Goal: Task Accomplishment & Management: Manage account settings

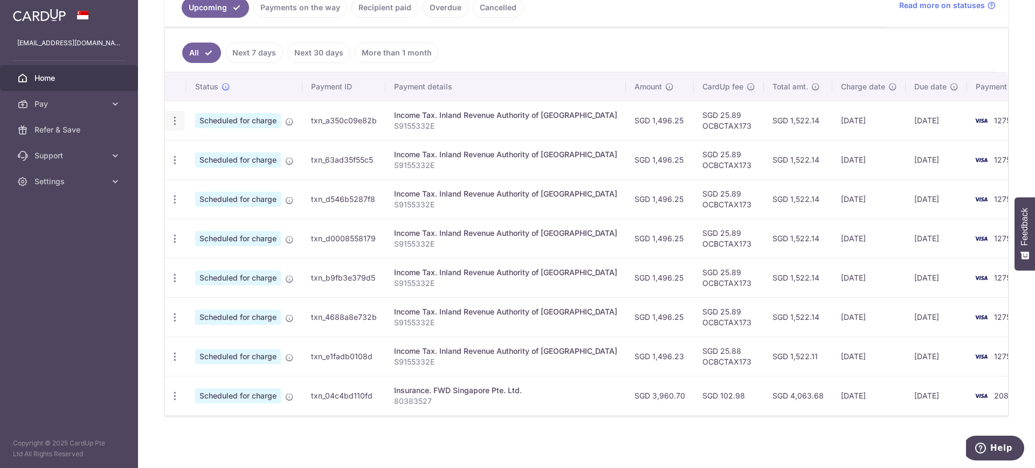
click at [176, 115] on icon "button" at bounding box center [174, 120] width 11 height 11
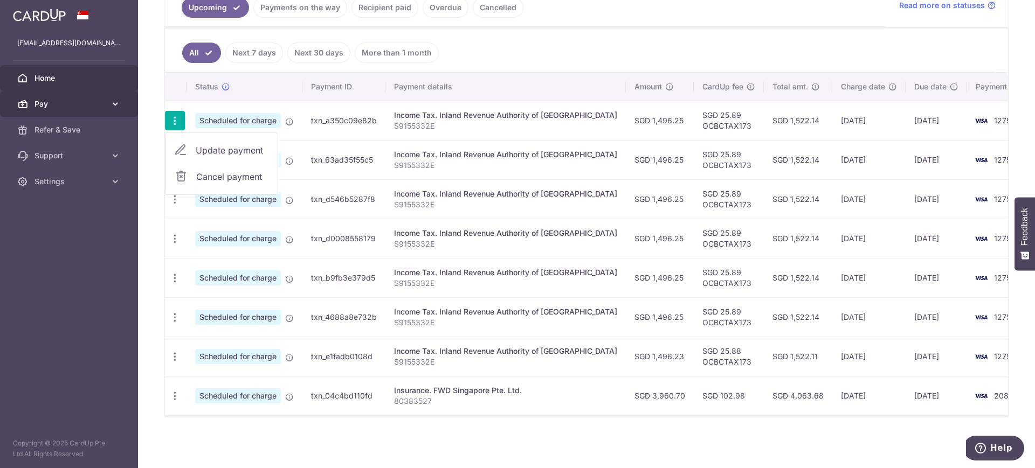
click at [49, 107] on span "Pay" at bounding box center [69, 104] width 71 height 11
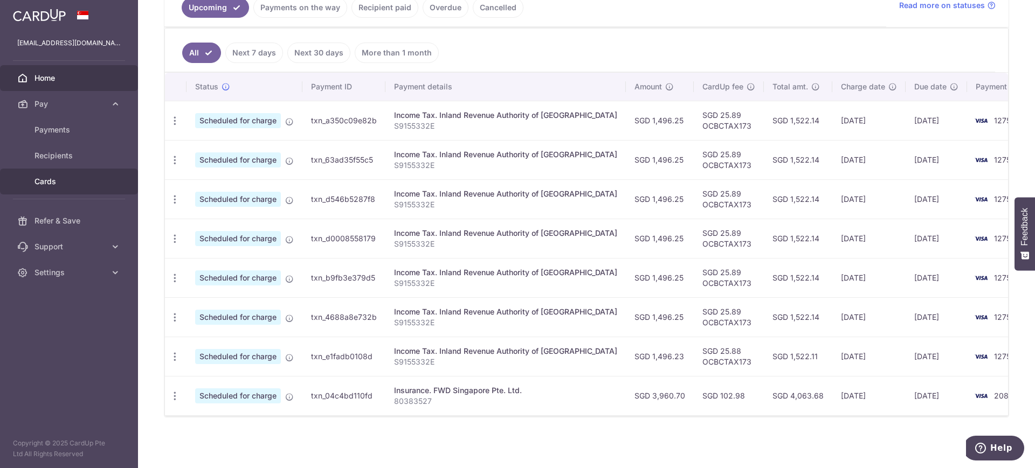
click at [54, 181] on span "Cards" at bounding box center [69, 181] width 71 height 11
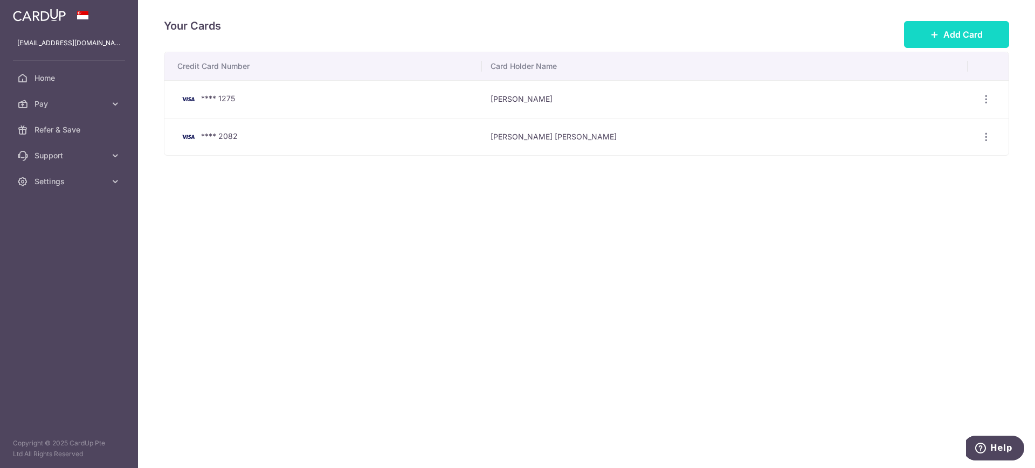
click at [971, 29] on span "Add Card" at bounding box center [962, 34] width 39 height 13
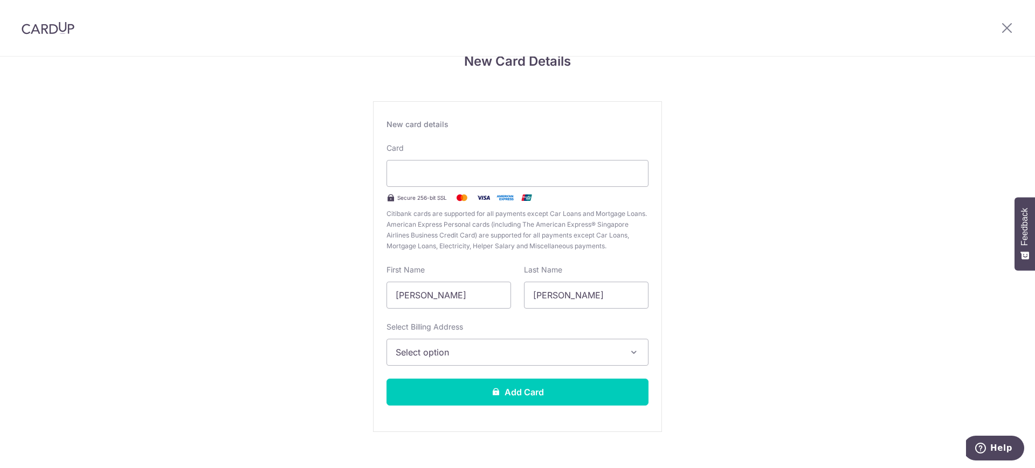
scroll to position [41, 0]
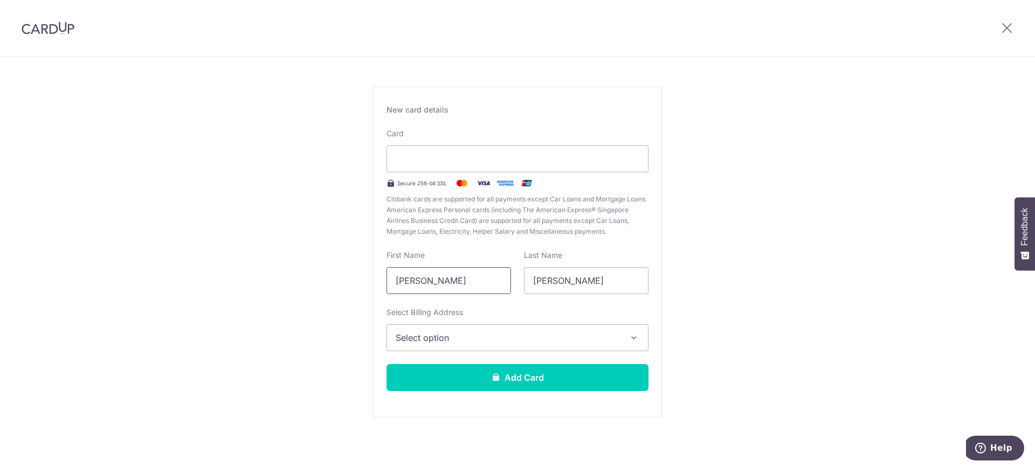
drag, startPoint x: 443, startPoint y: 283, endPoint x: 339, endPoint y: 262, distance: 106.1
click at [339, 262] on div "New Card Details New card details Card Secure 256-bit SSL Citibank cards are su…" at bounding box center [517, 242] width 1035 height 453
type input "Joseph Chung Hsien"
type input "Voo"
click at [502, 338] on span "Select option" at bounding box center [508, 337] width 224 height 13
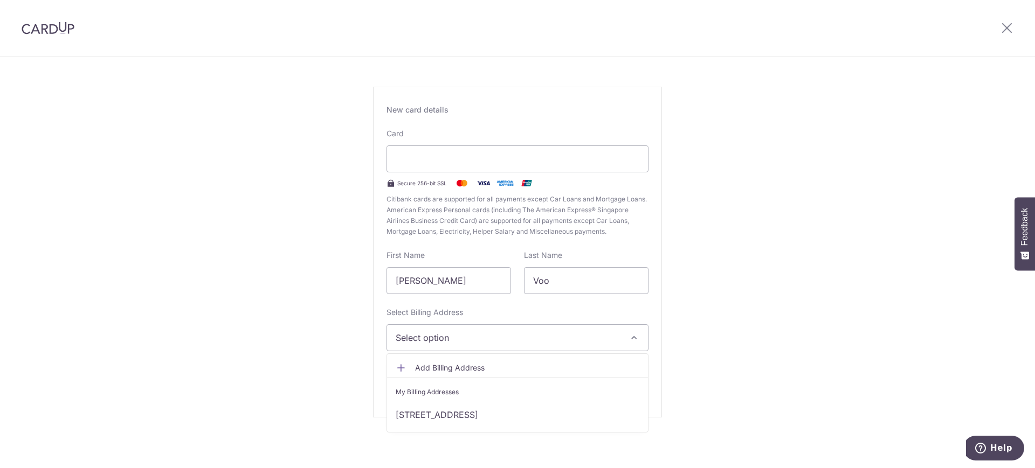
click at [454, 366] on span "Add Billing Address" at bounding box center [527, 368] width 224 height 11
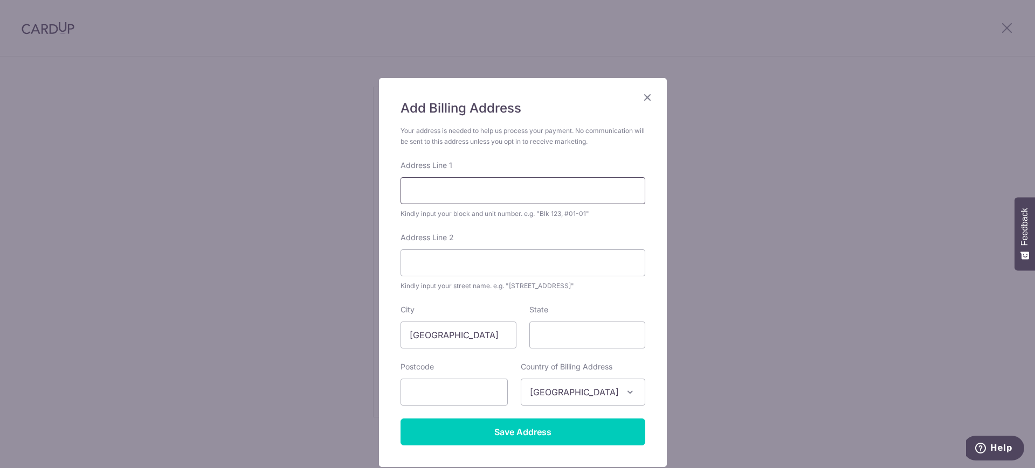
click at [485, 200] on input "Address Line 1" at bounding box center [522, 190] width 245 height 27
type input "18 WOODSVILLE #05-09"
type input "18 WOODSVILLE CLOSE"
click at [577, 343] on input "State" at bounding box center [587, 335] width 116 height 27
type input "SINGAPORE"
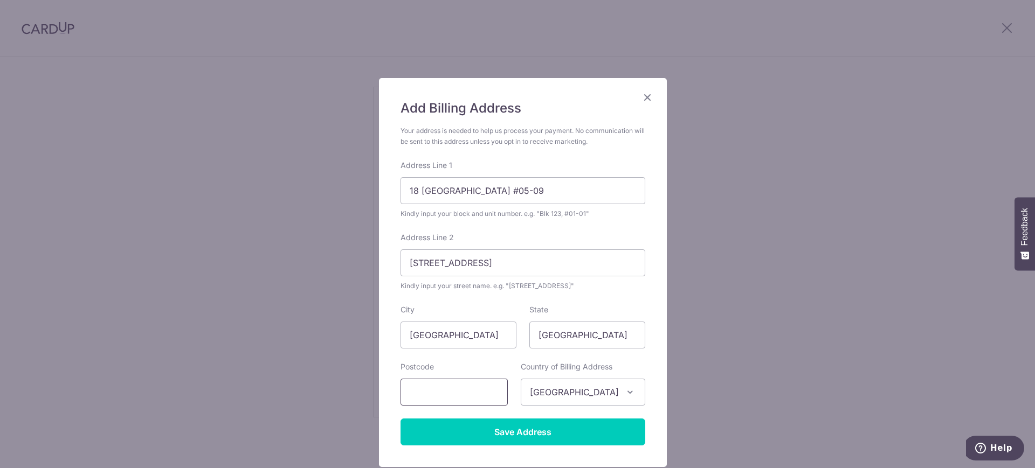
click at [451, 399] on input "text" at bounding box center [453, 392] width 107 height 27
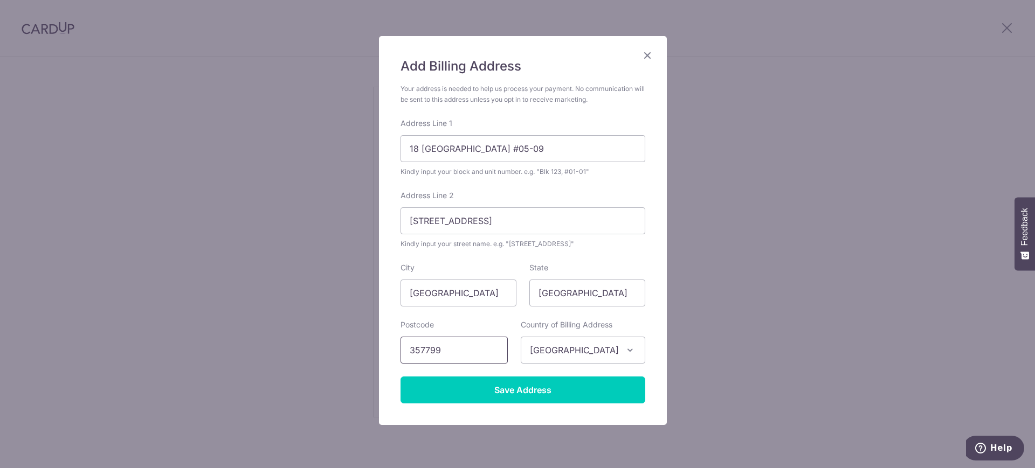
scroll to position [77, 0]
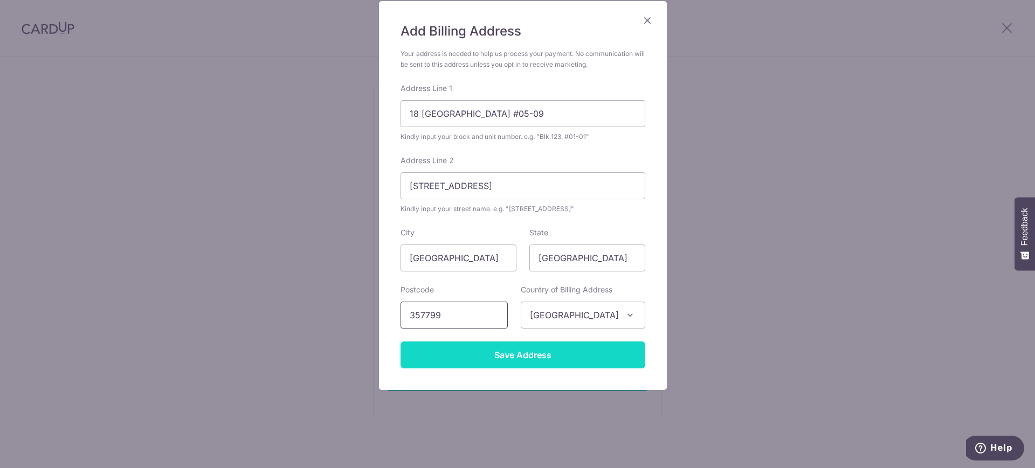
type input "357799"
click at [502, 361] on input "Save Address" at bounding box center [522, 355] width 245 height 27
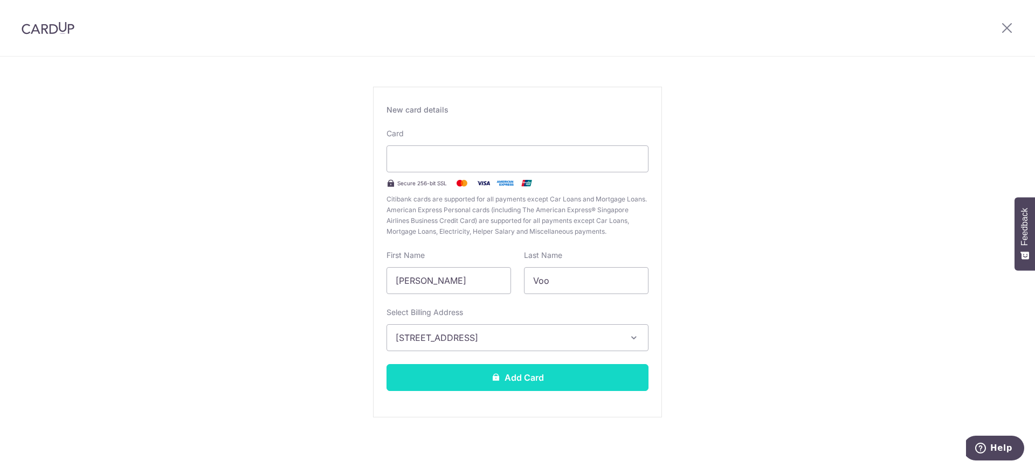
click at [532, 385] on button "Add Card" at bounding box center [517, 377] width 262 height 27
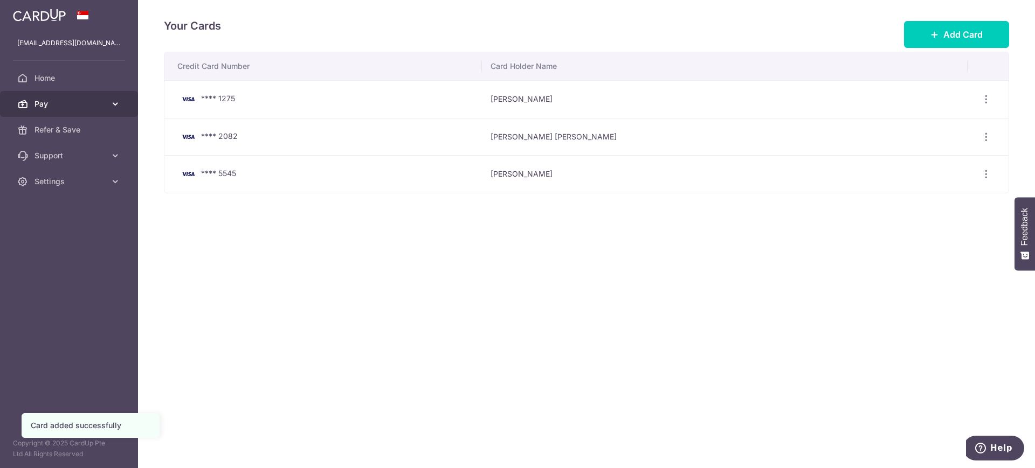
click at [68, 106] on span "Pay" at bounding box center [69, 104] width 71 height 11
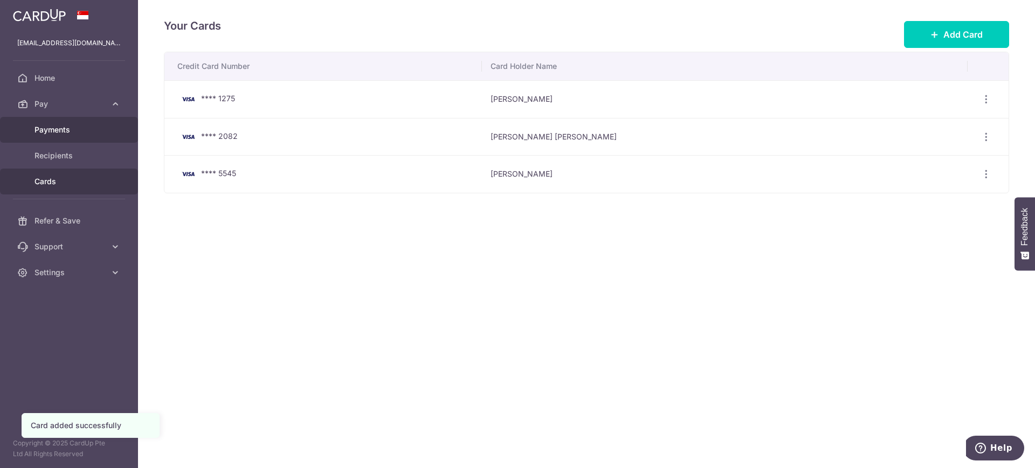
click at [56, 130] on span "Payments" at bounding box center [69, 129] width 71 height 11
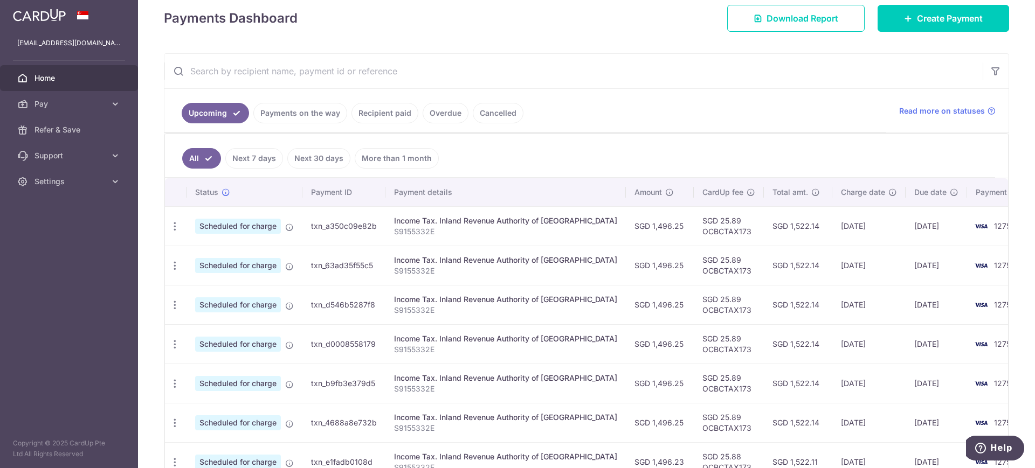
scroll to position [202, 0]
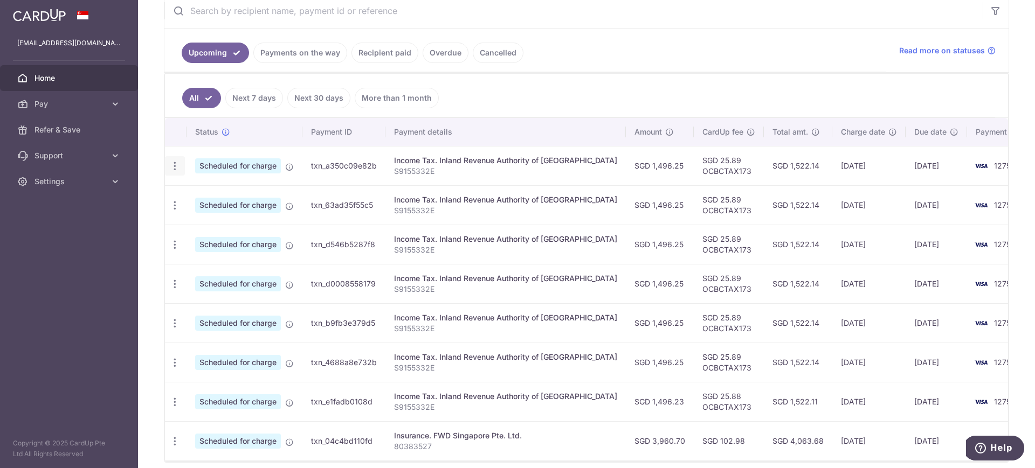
click at [174, 163] on icon "button" at bounding box center [174, 166] width 11 height 11
click at [225, 197] on span "Update payment" at bounding box center [232, 195] width 73 height 13
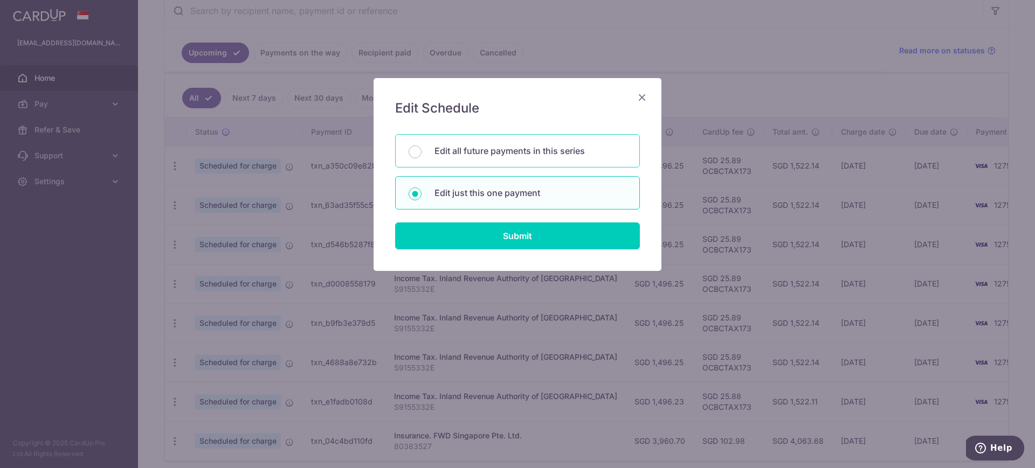
click at [484, 151] on p "Edit all future payments in this series" at bounding box center [530, 150] width 192 height 13
click at [421, 151] on input "Edit all future payments in this series" at bounding box center [414, 151] width 13 height 13
radio input "true"
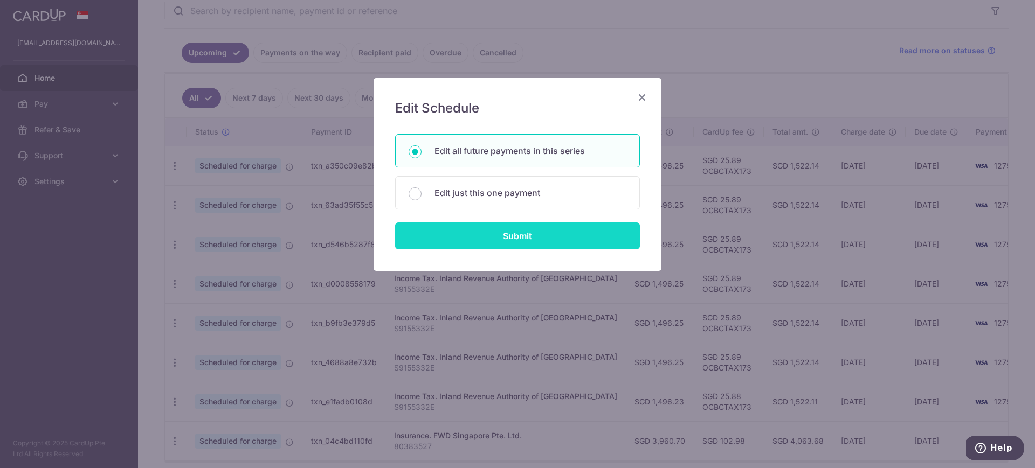
click at [497, 241] on input "Submit" at bounding box center [517, 236] width 245 height 27
radio input "true"
type input "1,496.25"
type input "S9155332E"
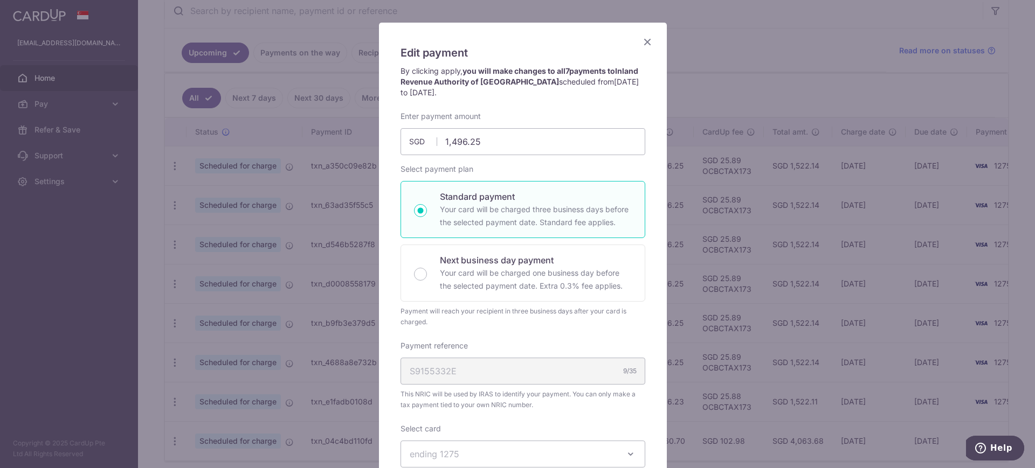
scroll to position [135, 0]
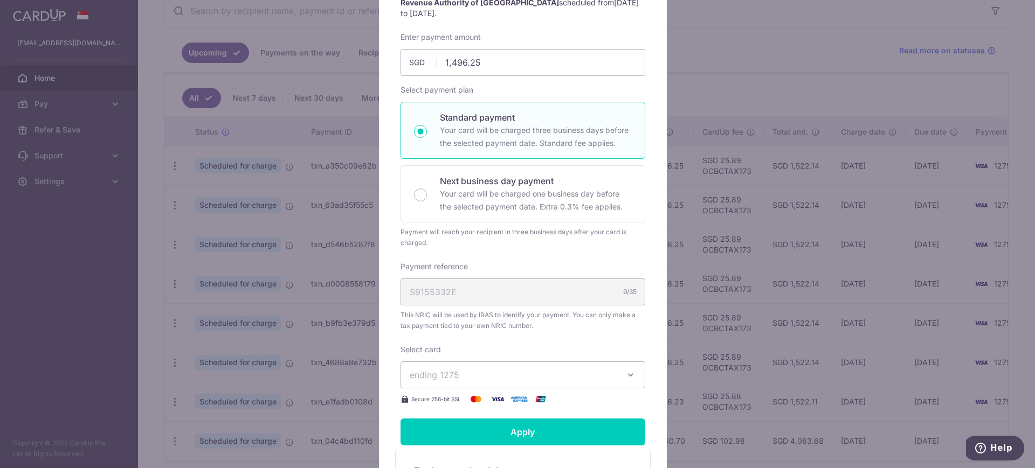
click at [508, 376] on span "ending 1275" at bounding box center [513, 375] width 207 height 13
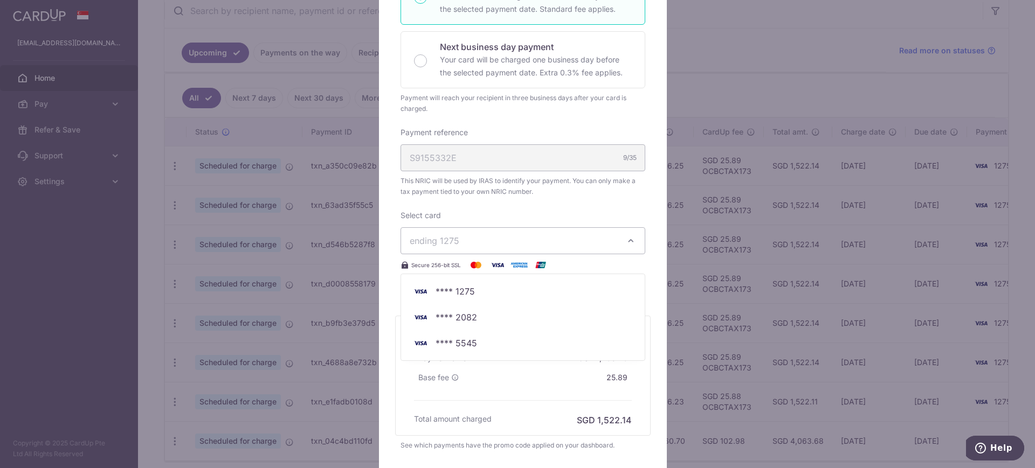
scroll to position [269, 0]
click at [471, 342] on span "**** 5545" at bounding box center [523, 342] width 226 height 13
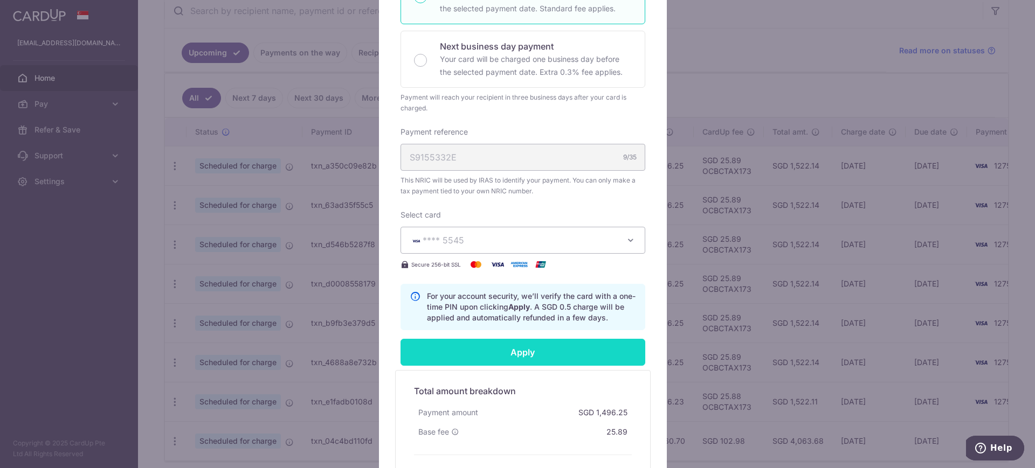
scroll to position [337, 0]
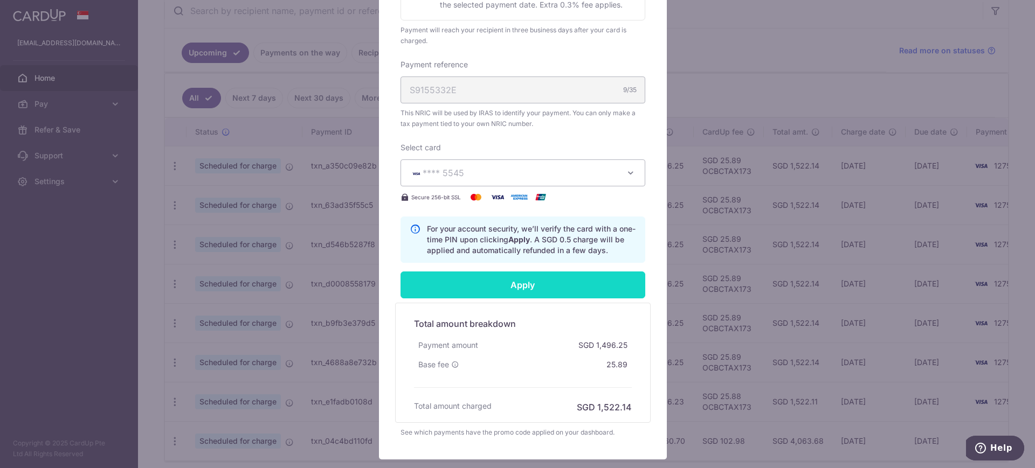
click at [511, 282] on input "Apply" at bounding box center [522, 285] width 245 height 27
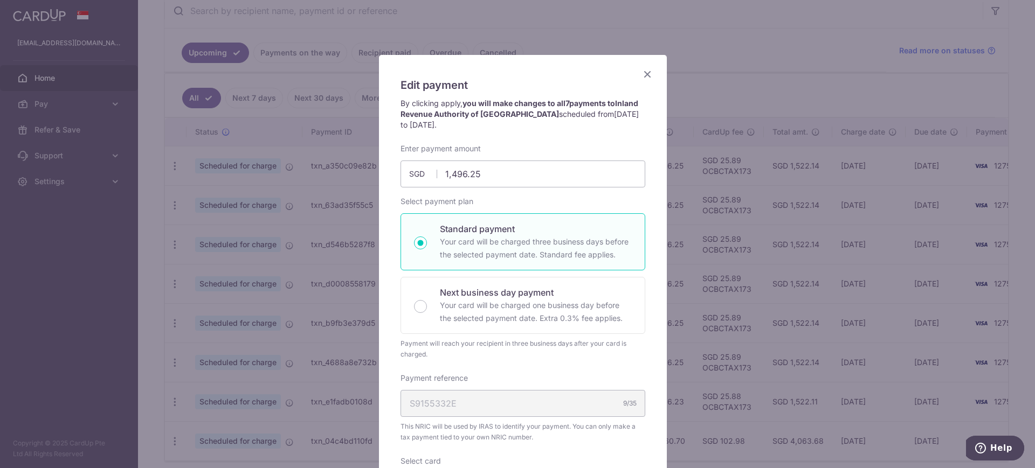
scroll to position [0, 0]
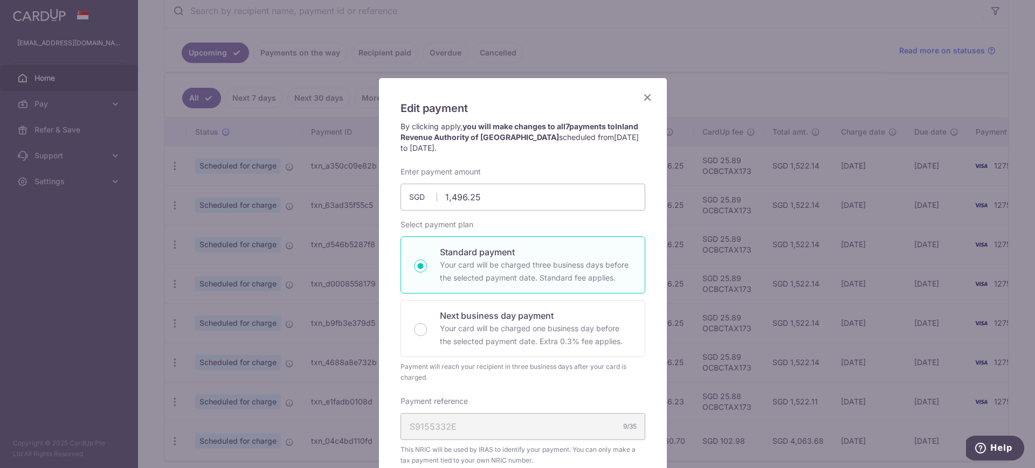
type input "Successfully Applied"
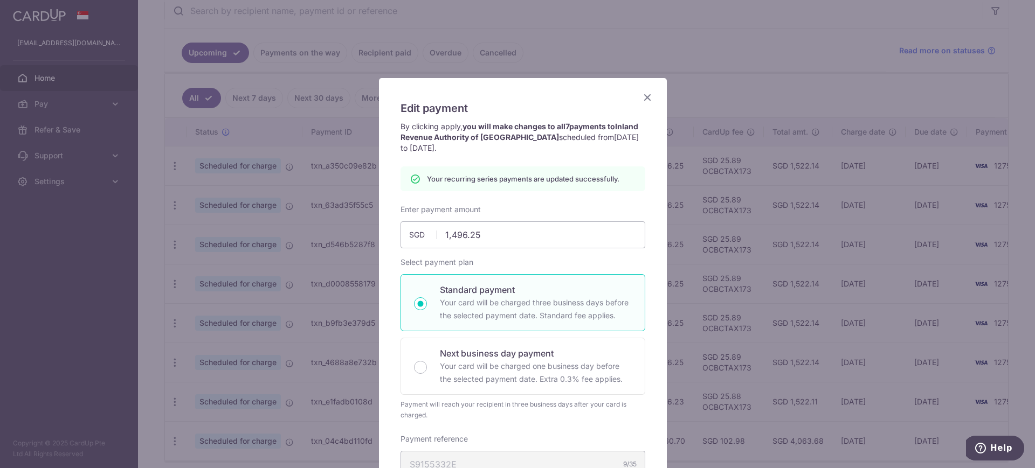
click at [643, 96] on icon "Close" at bounding box center [647, 97] width 13 height 13
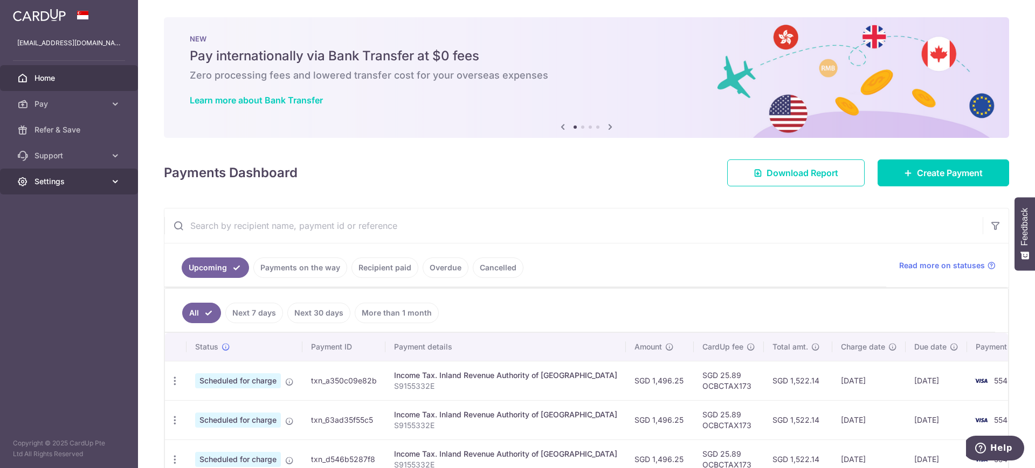
click at [44, 179] on span "Settings" at bounding box center [69, 181] width 71 height 11
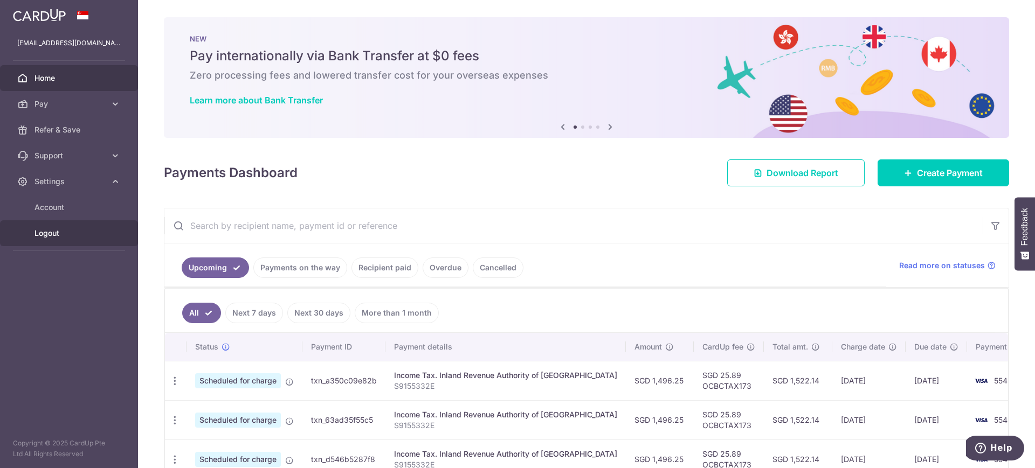
click at [56, 233] on span "Logout" at bounding box center [69, 233] width 71 height 11
